Goal: Find specific page/section: Find specific page/section

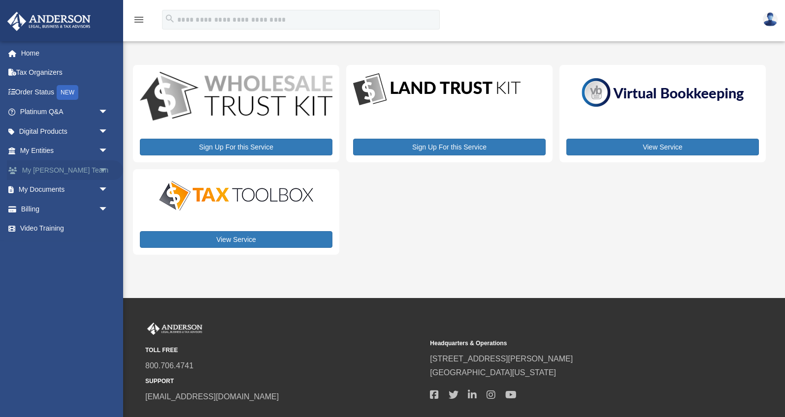
click at [82, 170] on link "My [PERSON_NAME] Team arrow_drop_down" at bounding box center [65, 170] width 116 height 20
click at [63, 189] on link "My Documents arrow_drop_down" at bounding box center [65, 190] width 116 height 20
click at [102, 189] on span "arrow_drop_down" at bounding box center [108, 190] width 20 height 20
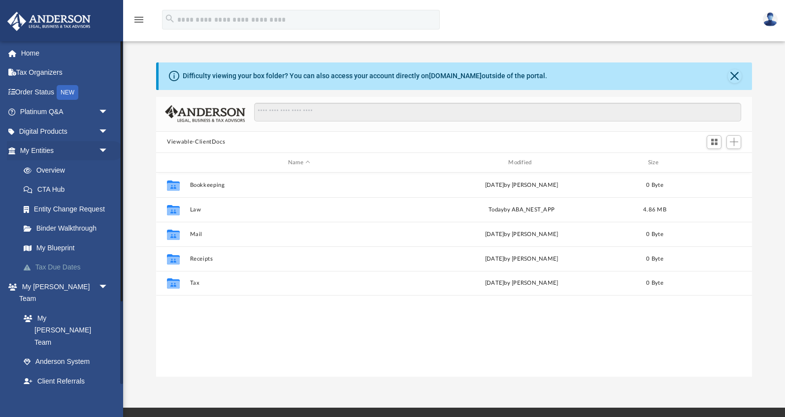
scroll to position [11, 0]
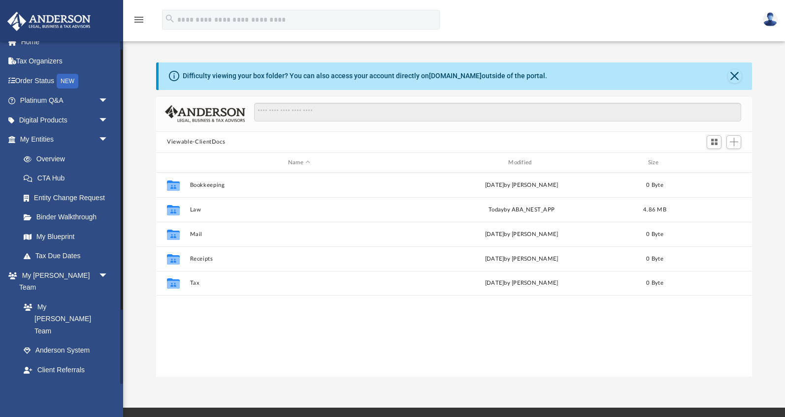
click at [39, 399] on link "Box" at bounding box center [68, 409] width 109 height 20
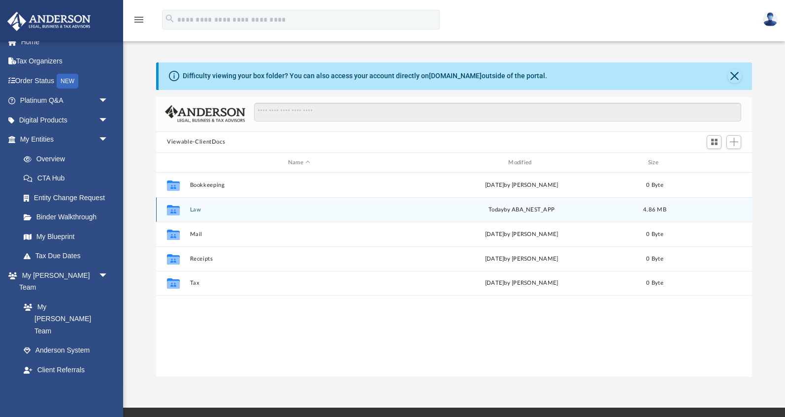
click at [205, 211] on button "Law" at bounding box center [299, 210] width 218 height 6
